Goal: Task Accomplishment & Management: Complete application form

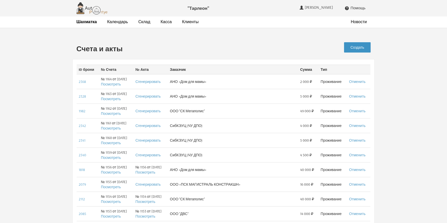
click at [364, 45] on link "Создать" at bounding box center [357, 47] width 27 height 10
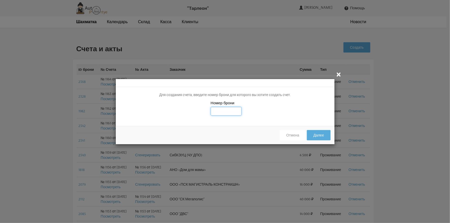
click at [216, 111] on input "text" at bounding box center [226, 111] width 31 height 9
type input "2343"
click at [270, 112] on div "Номер брони 2343" at bounding box center [225, 111] width 219 height 22
click at [323, 136] on button "Далее" at bounding box center [318, 135] width 23 height 10
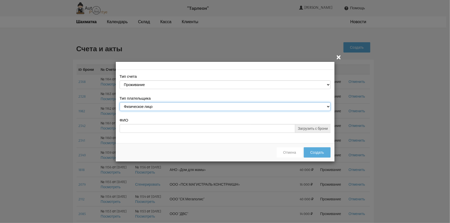
click at [328, 105] on select "Физическое лицо Юридическое лицо" at bounding box center [225, 106] width 211 height 9
select select "legal_entity"
click at [120, 103] on select "Физическое лицо Юридическое лицо" at bounding box center [225, 106] width 211 height 9
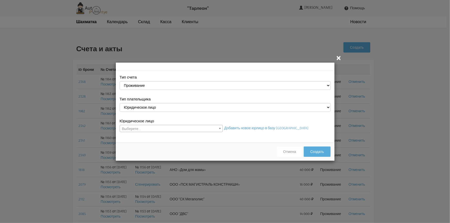
click at [220, 129] on span at bounding box center [219, 128] width 5 height 7
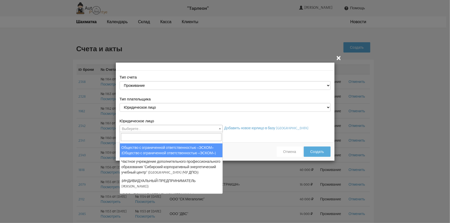
scroll to position [227, 0]
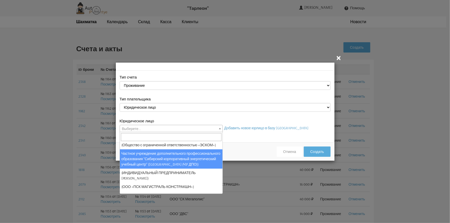
select select "112"
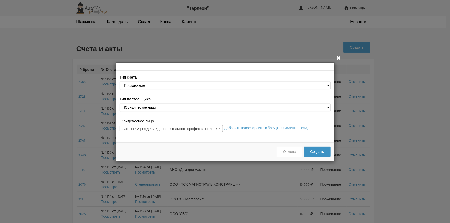
click at [319, 152] on button "Создать" at bounding box center [317, 152] width 27 height 10
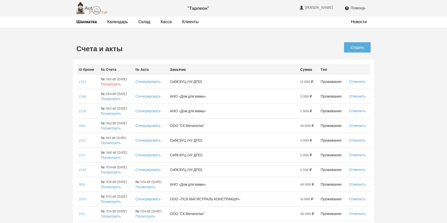
click at [113, 84] on link "Посмотреть" at bounding box center [111, 84] width 20 height 5
click at [84, 21] on strong "Шахматка" at bounding box center [86, 21] width 20 height 5
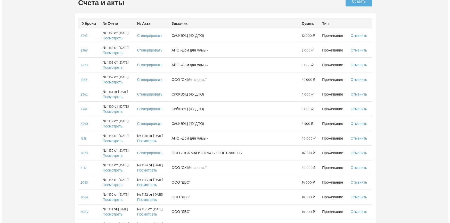
scroll to position [47, 0]
click at [352, 3] on link "Создать" at bounding box center [357, 1] width 27 height 10
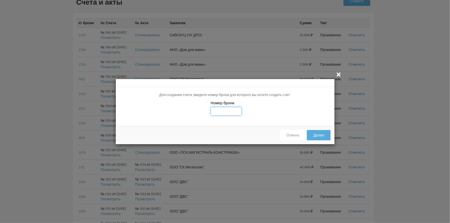
click at [221, 113] on input "text" at bounding box center [226, 111] width 31 height 9
type input "2344"
click at [318, 134] on button "Далее" at bounding box center [318, 135] width 23 height 10
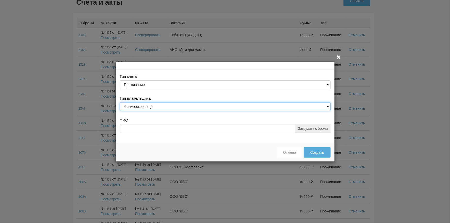
click at [327, 106] on select "Физическое лицо Юридическое лицо" at bounding box center [225, 106] width 211 height 9
select select "legal_entity"
click at [120, 103] on select "Физическое лицо Юридическое лицо" at bounding box center [225, 106] width 211 height 9
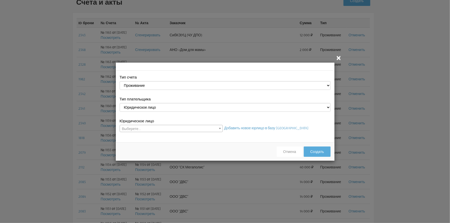
click at [218, 127] on span at bounding box center [219, 128] width 5 height 7
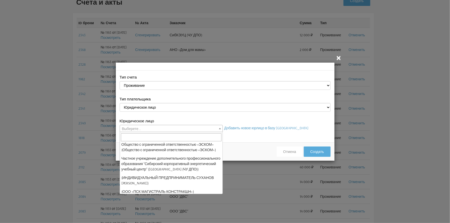
scroll to position [227, 0]
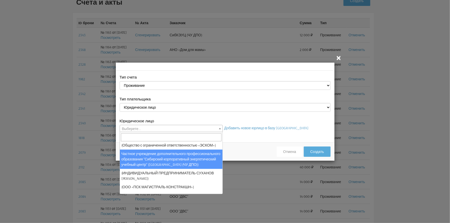
select select "112"
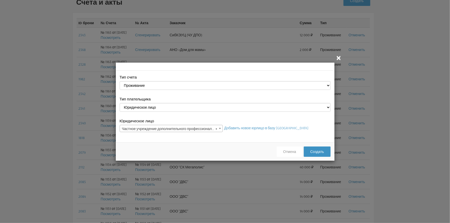
click at [323, 152] on button "Создать" at bounding box center [317, 152] width 27 height 10
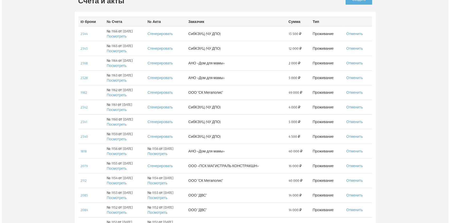
scroll to position [47, 0]
click at [114, 37] on link "Посмотреть" at bounding box center [115, 37] width 20 height 5
click at [359, 1] on link "Создать" at bounding box center [357, 0] width 27 height 10
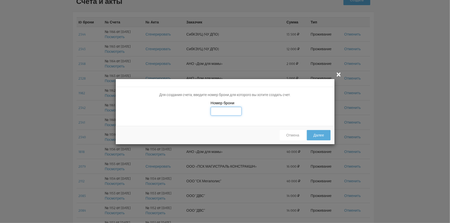
click at [220, 114] on input "text" at bounding box center [226, 111] width 31 height 9
type input "2345"
click at [314, 135] on button "Далее" at bounding box center [318, 135] width 23 height 10
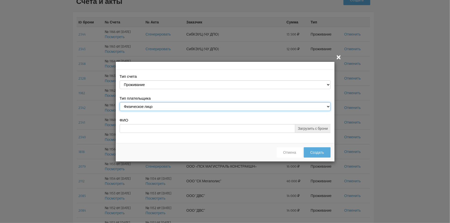
click at [324, 107] on select "Физическое лицо Юридическое лицо" at bounding box center [225, 106] width 211 height 9
select select "legal_entity"
click at [120, 103] on select "Физическое лицо Юридическое лицо" at bounding box center [225, 106] width 211 height 9
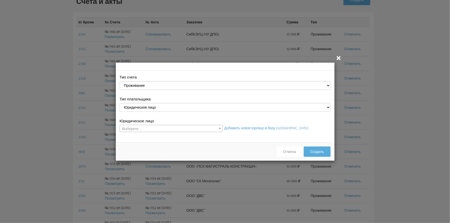
click at [221, 127] on span at bounding box center [219, 128] width 5 height 7
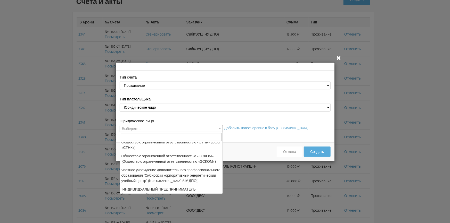
scroll to position [211, 0]
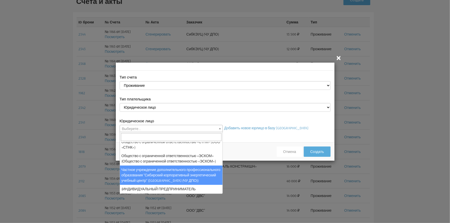
select select "112"
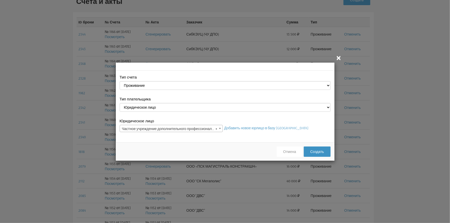
click at [324, 151] on button "Создать" at bounding box center [317, 152] width 27 height 10
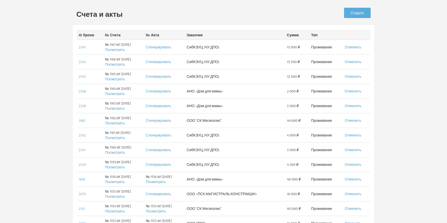
scroll to position [23, 0]
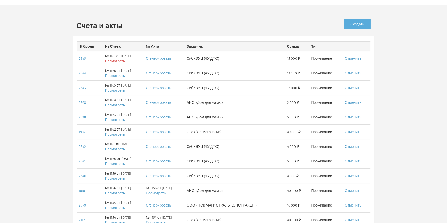
click at [110, 59] on link "Посмотреть" at bounding box center [115, 61] width 20 height 5
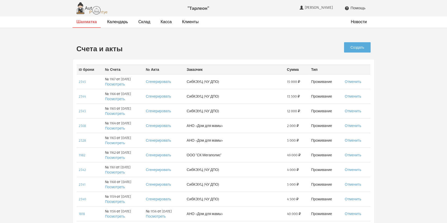
click at [77, 23] on strong "Шахматка" at bounding box center [86, 21] width 20 height 5
